Goal: Task Accomplishment & Management: Manage account settings

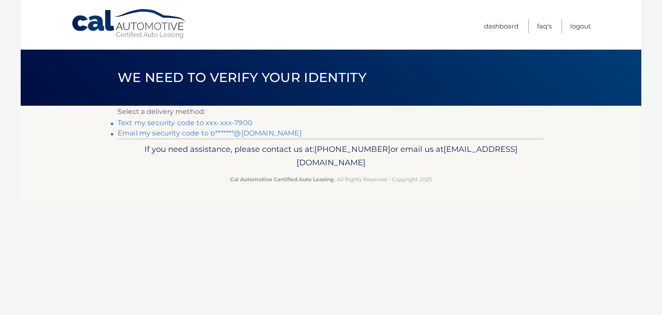
click at [192, 122] on link "Text my security code to xxx-xxx-7900" at bounding box center [185, 123] width 135 height 8
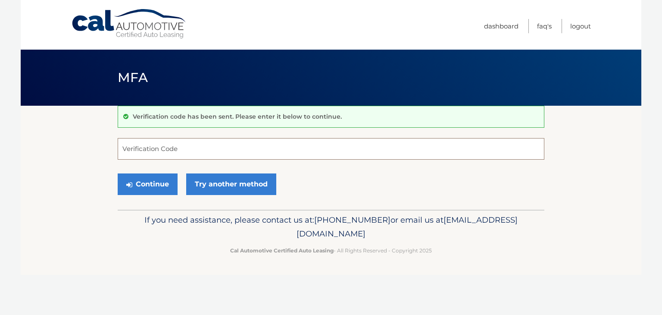
click at [129, 152] on input "Verification Code" at bounding box center [331, 149] width 427 height 22
type input "209304"
click at [153, 184] on button "Continue" at bounding box center [148, 184] width 60 height 22
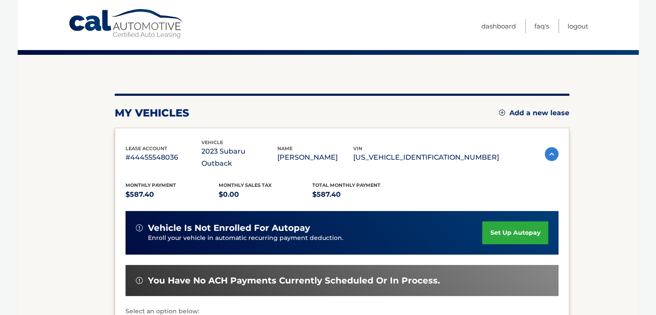
scroll to position [129, 0]
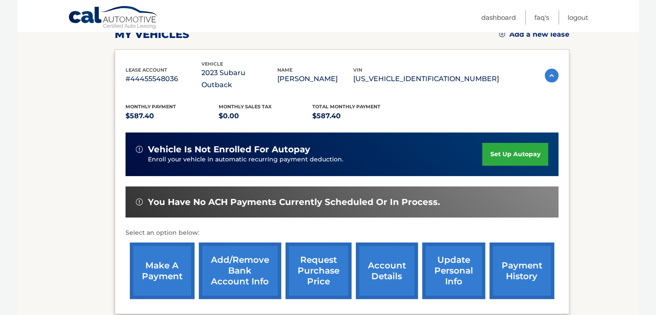
click at [157, 248] on link "make a payment" at bounding box center [162, 270] width 65 height 56
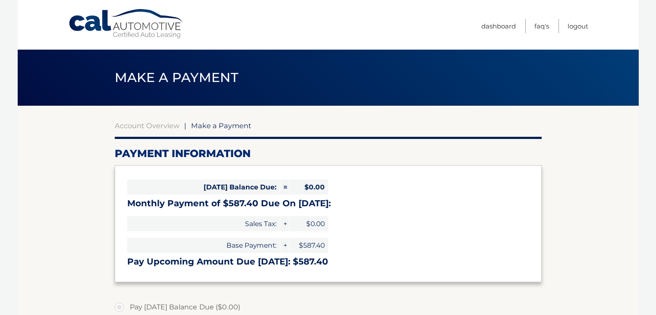
select select "NjYwOTc3MjItYzdlZC00YzczLWE2OGQtMzcwM2ZhYzY3ZTg3"
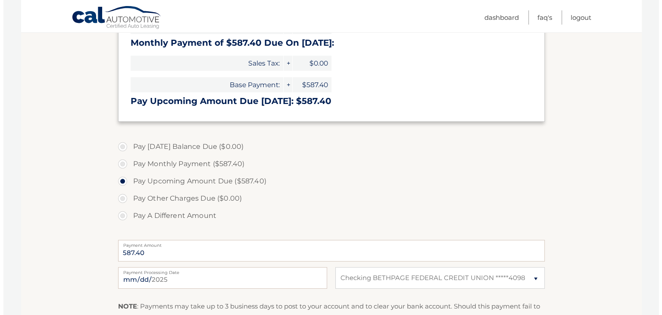
scroll to position [259, 0]
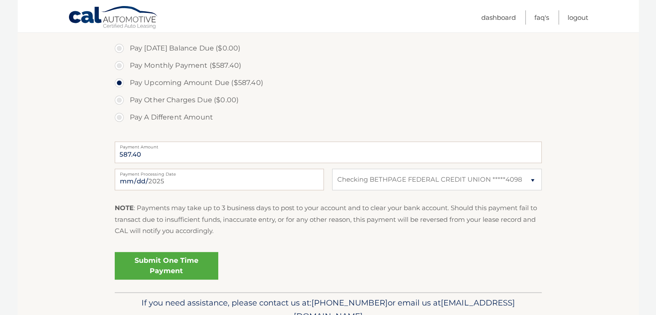
click at [191, 261] on link "Submit One Time Payment" at bounding box center [166, 266] width 103 height 28
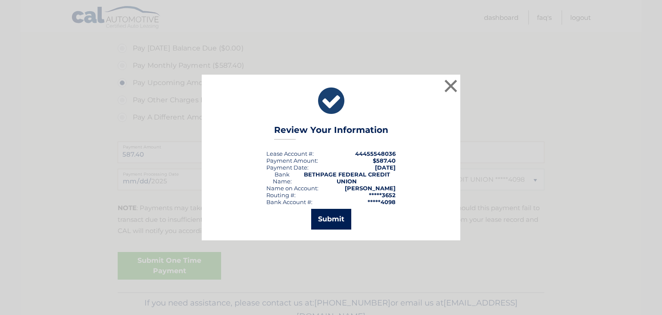
click at [323, 218] on button "Submit" at bounding box center [331, 219] width 40 height 21
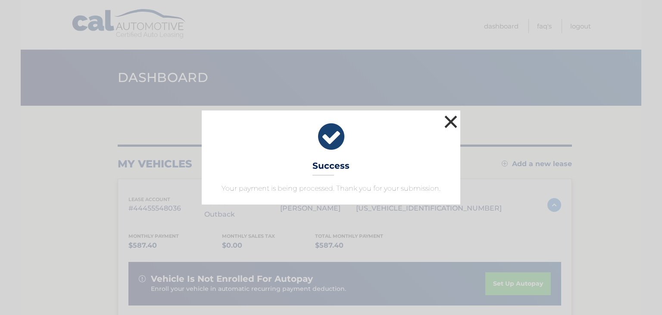
click at [451, 118] on button "×" at bounding box center [450, 121] width 17 height 17
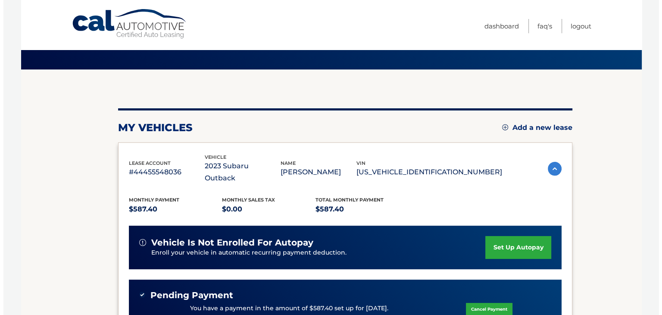
scroll to position [172, 0]
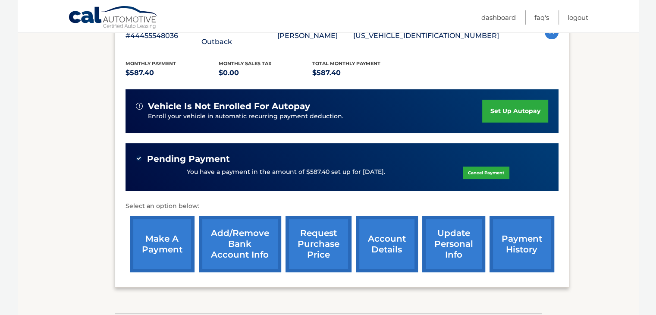
click at [315, 224] on link "request purchase price" at bounding box center [318, 244] width 66 height 56
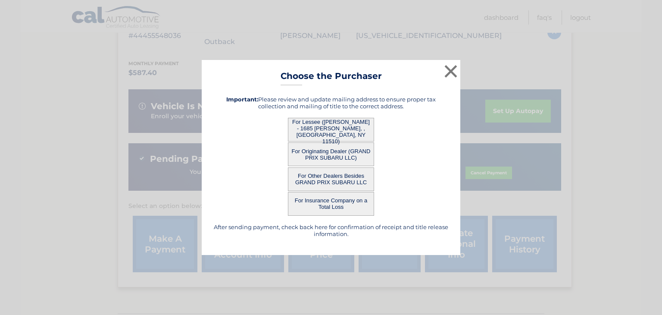
click at [325, 132] on button "For Lessee ([PERSON_NAME] - 1685 [PERSON_NAME], , [GEOGRAPHIC_DATA], NY 11510)" at bounding box center [331, 130] width 86 height 24
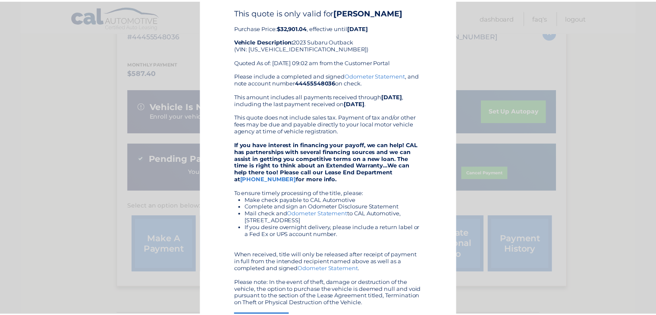
scroll to position [0, 0]
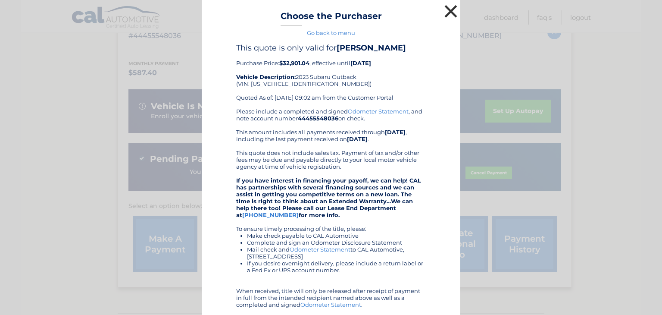
click at [445, 10] on button "×" at bounding box center [450, 11] width 17 height 17
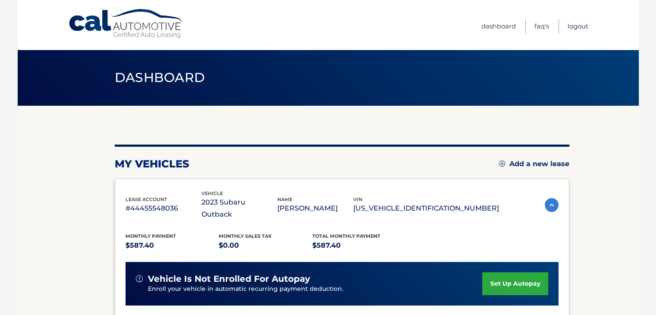
click at [578, 28] on link "Logout" at bounding box center [577, 26] width 21 height 14
